Goal: Task Accomplishment & Management: Use online tool/utility

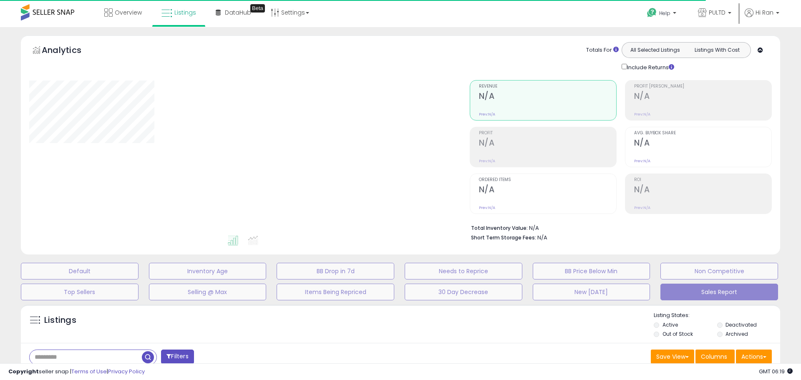
click at [574, 294] on button "New [DATE]" at bounding box center [592, 292] width 118 height 17
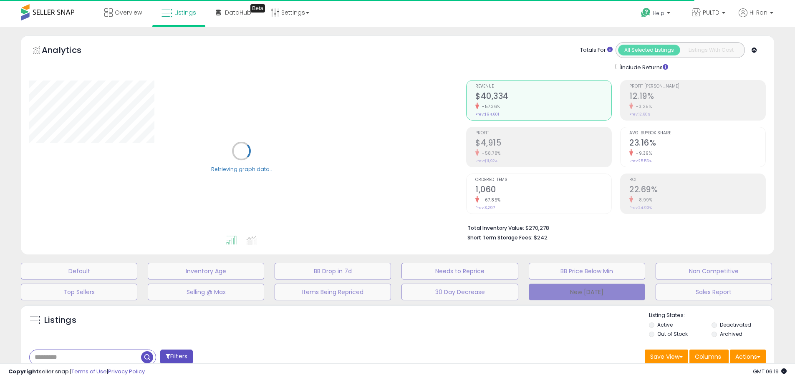
select select "**"
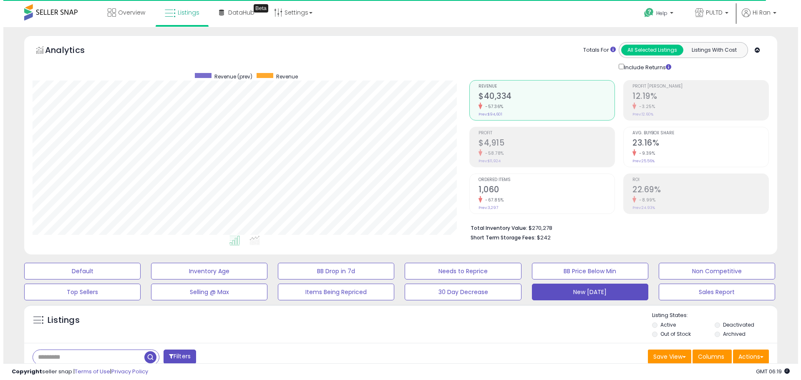
scroll to position [171, 437]
click at [569, 295] on button "New [DATE]" at bounding box center [586, 292] width 116 height 17
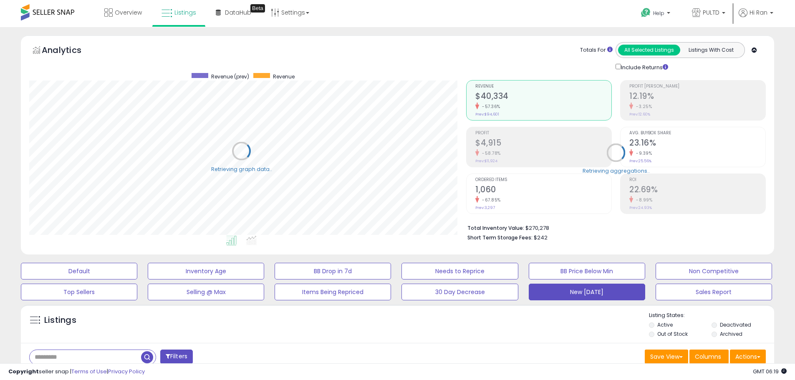
scroll to position [416896, 416630]
click at [508, 201] on div "Retrieving aggregations.." at bounding box center [616, 159] width 312 height 174
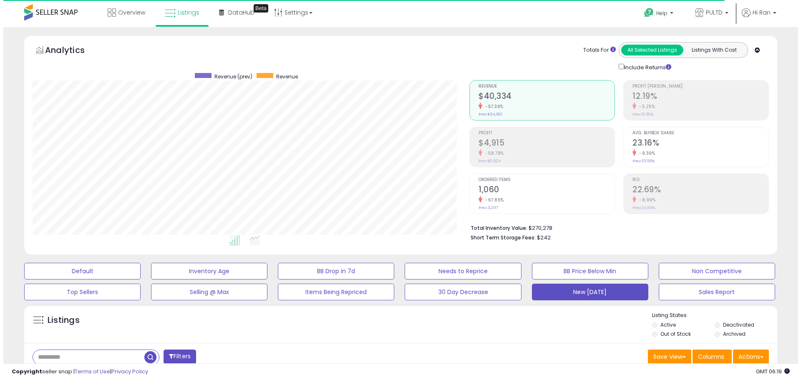
scroll to position [171, 437]
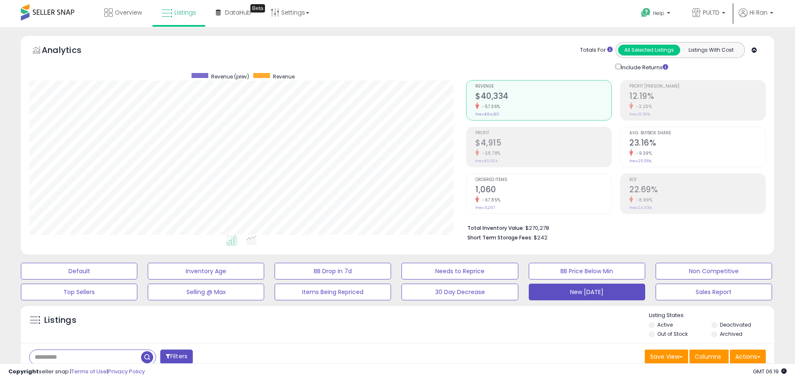
click at [534, 193] on h2 "1,060" at bounding box center [543, 190] width 136 height 11
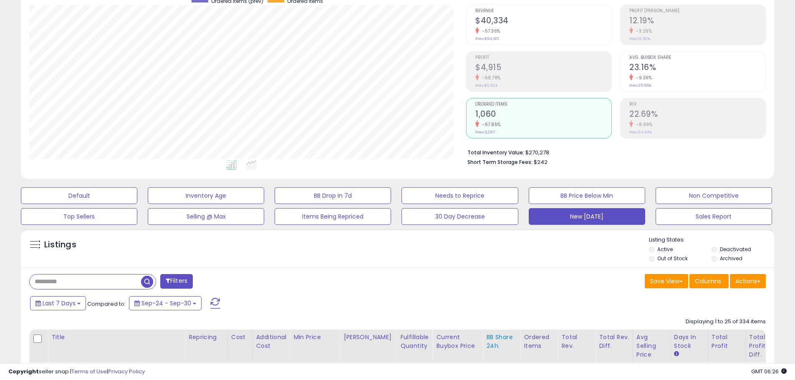
scroll to position [125, 0]
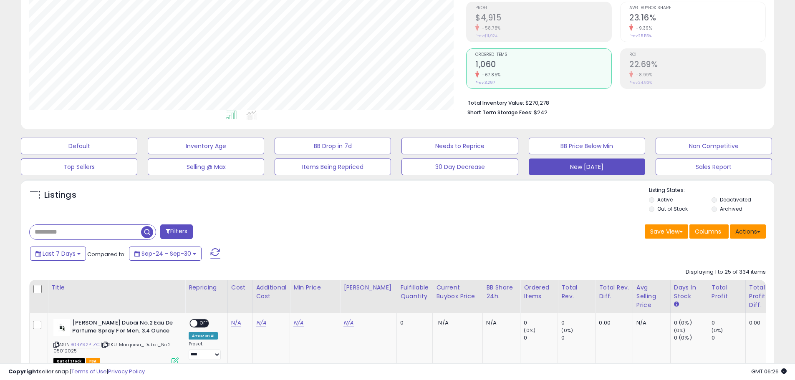
click at [749, 232] on button "Actions" at bounding box center [747, 231] width 36 height 14
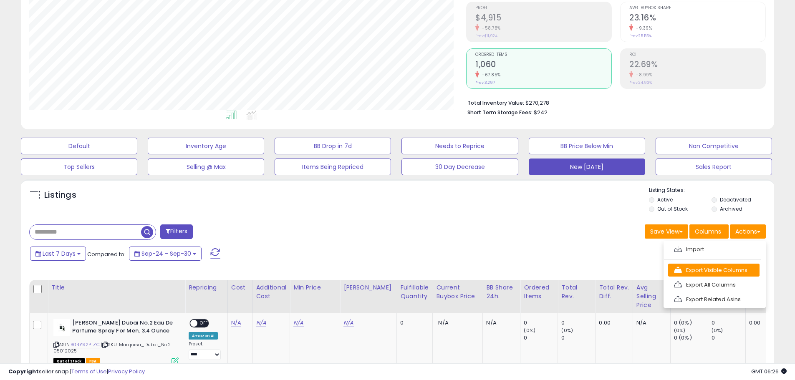
click at [710, 269] on link "Export Visible Columns" at bounding box center [713, 270] width 91 height 13
